Goal: Transaction & Acquisition: Purchase product/service

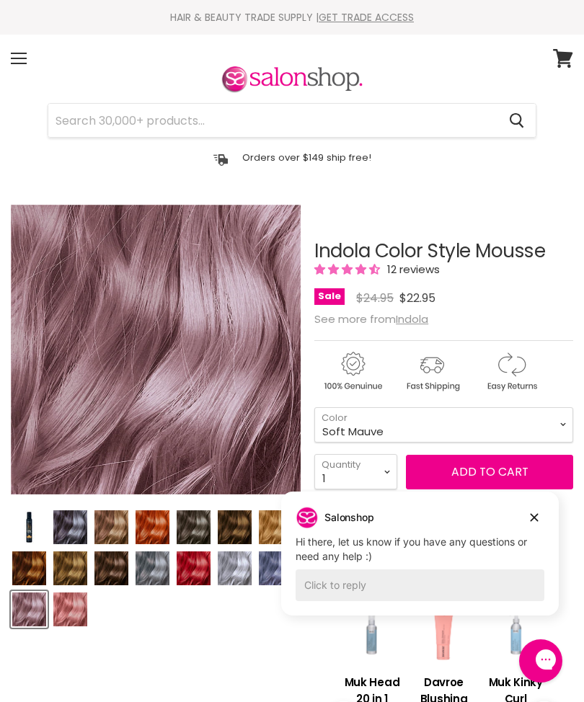
click at [545, 509] on div "Salonshop Salonshop says: Hi there, let us know if you have any questions or ne…" at bounding box center [419, 535] width 277 height 58
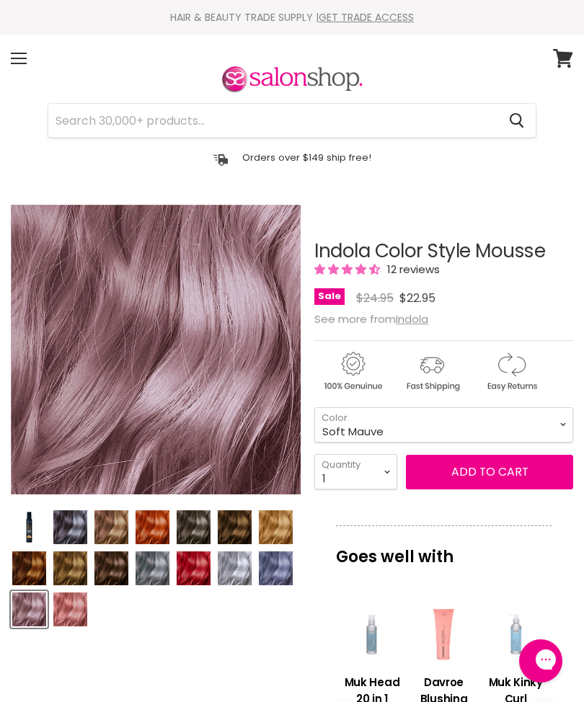
click at [530, 518] on div "Indola Color Style Mousse 12 reviews Sale Original Price $24.95 Current Price $…" at bounding box center [443, 687] width 259 height 964
click at [571, 425] on select "Beige Blonde Honey Blonde Medium Blonde Dark Blonde Medium Brown Strawberry Ros…" at bounding box center [443, 424] width 259 height 35
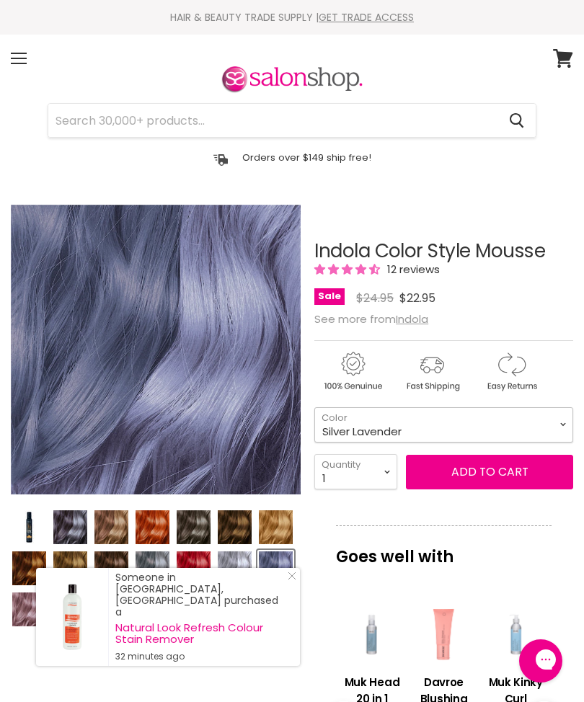
click at [560, 429] on select "Beige Blonde Honey Blonde Medium Blonde Dark Blonde Medium Brown Strawberry Ros…" at bounding box center [443, 424] width 259 height 35
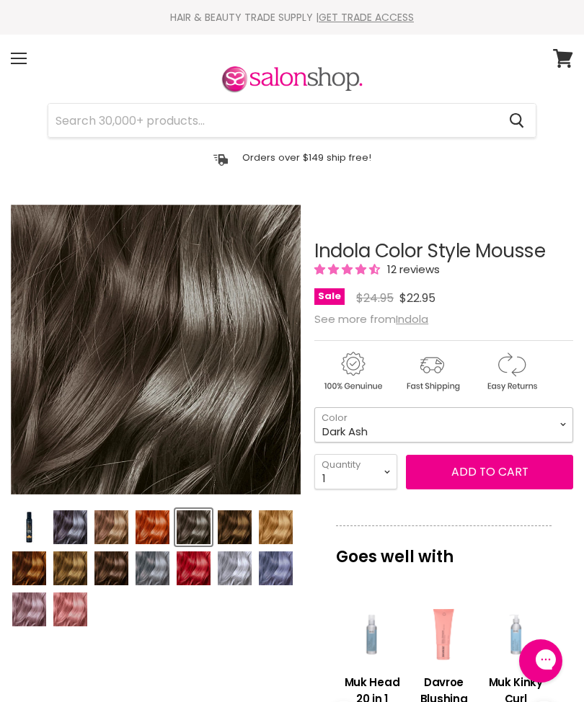
click at [560, 426] on select "Beige Blonde Honey Blonde Medium Blonde Dark Blonde Medium Brown Strawberry Ros…" at bounding box center [443, 424] width 259 height 35
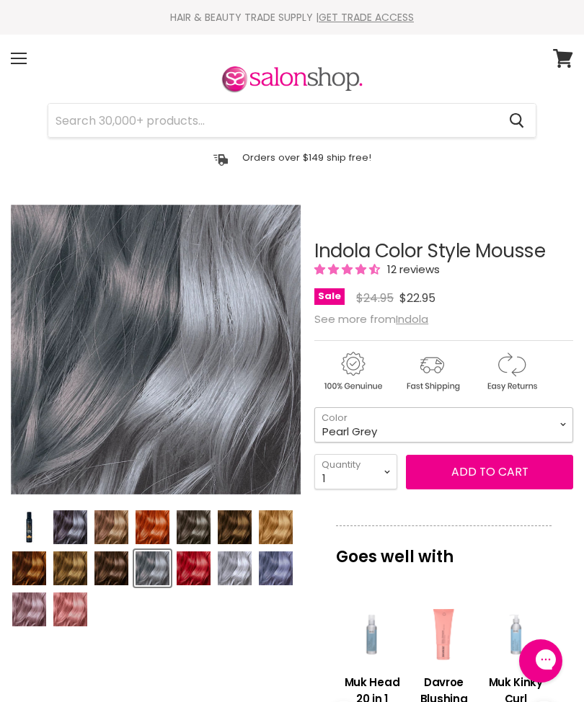
click at [571, 428] on select "Beige Blonde Honey Blonde Medium Blonde Dark Blonde Medium Brown Strawberry Ros…" at bounding box center [443, 424] width 259 height 35
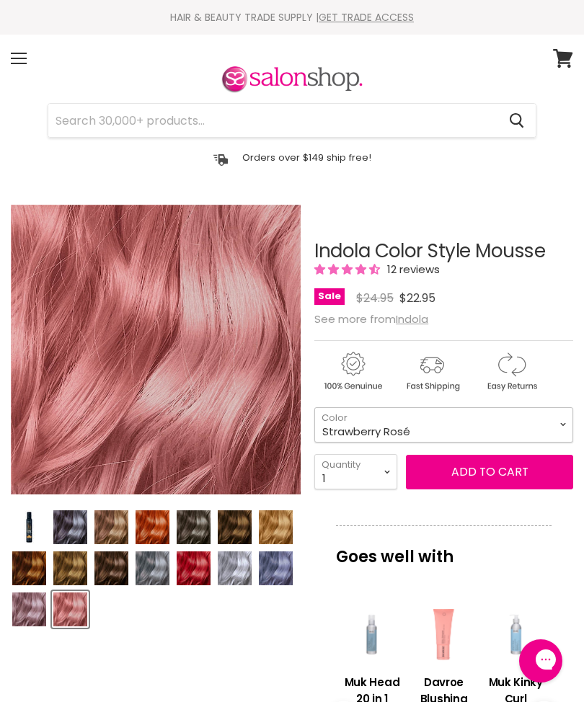
click at [565, 431] on select "Beige Blonde Honey Blonde Medium Blonde Dark Blonde Medium Brown Strawberry Ros…" at bounding box center [443, 424] width 259 height 35
select select "Soft Mauve"
